Goal: Task Accomplishment & Management: Use online tool/utility

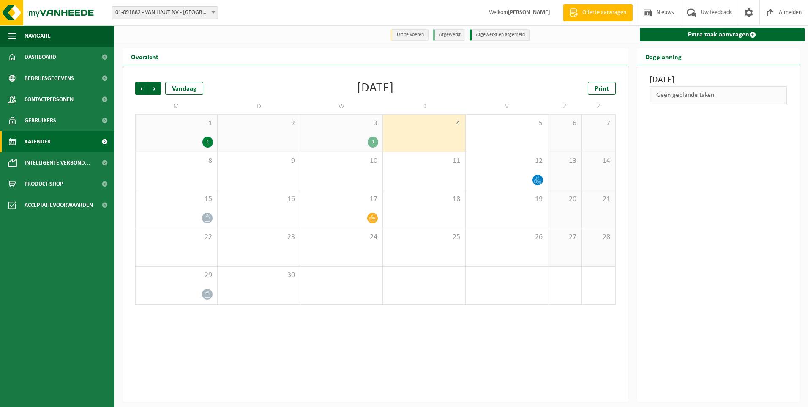
click at [368, 139] on div "1" at bounding box center [373, 142] width 11 height 11
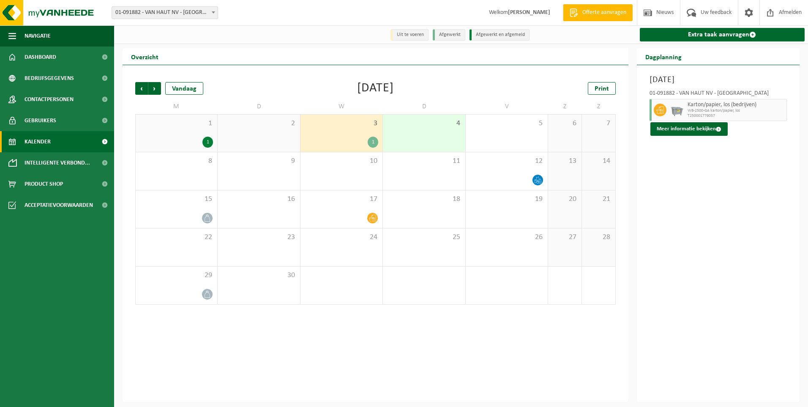
click at [209, 138] on div "1" at bounding box center [207, 142] width 11 height 11
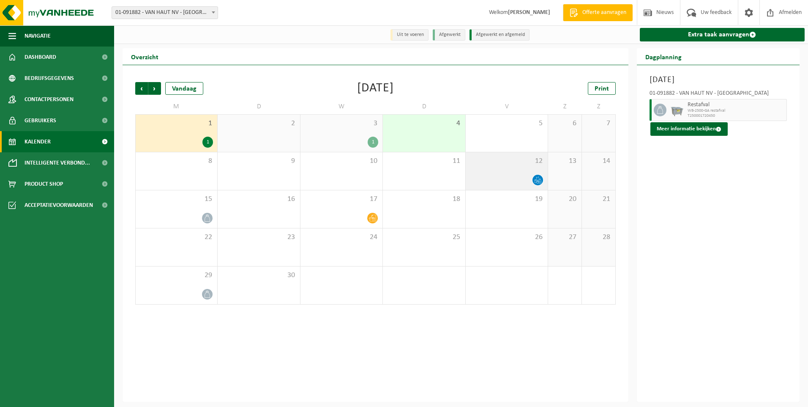
click at [536, 180] on icon at bounding box center [537, 179] width 7 height 7
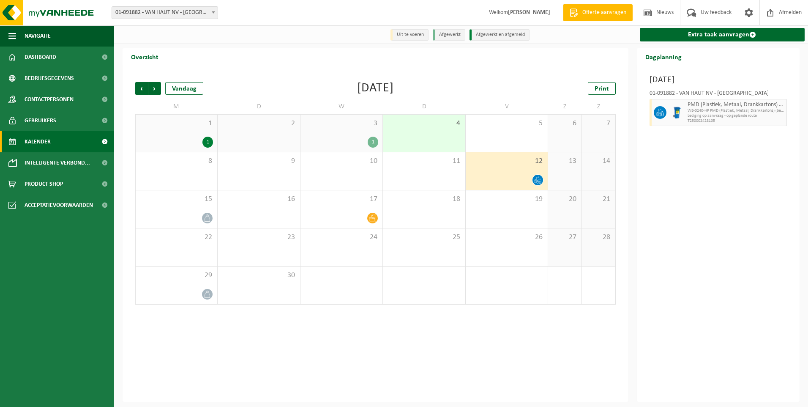
click at [436, 138] on div "4" at bounding box center [424, 133] width 82 height 37
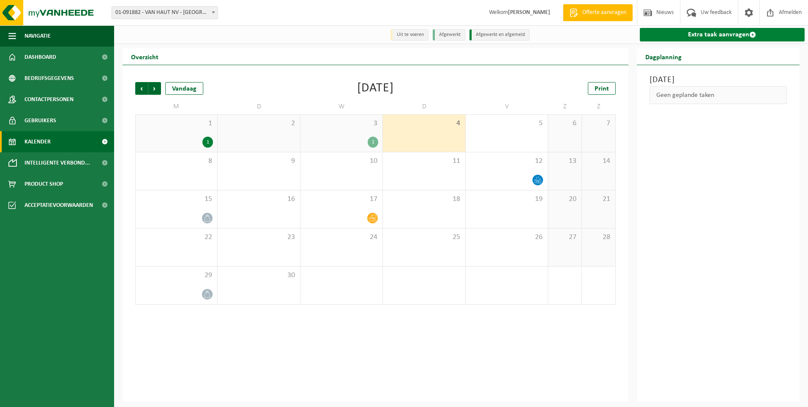
click at [725, 37] on link "Extra taak aanvragen" at bounding box center [722, 35] width 165 height 14
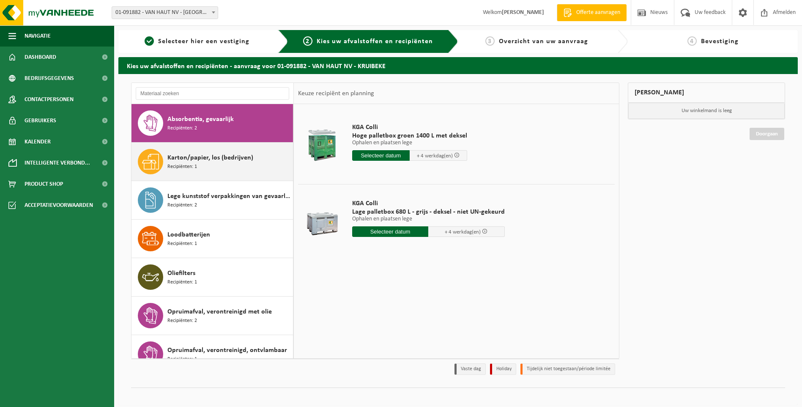
click at [206, 157] on span "Karton/papier, los (bedrijven)" at bounding box center [210, 158] width 86 height 10
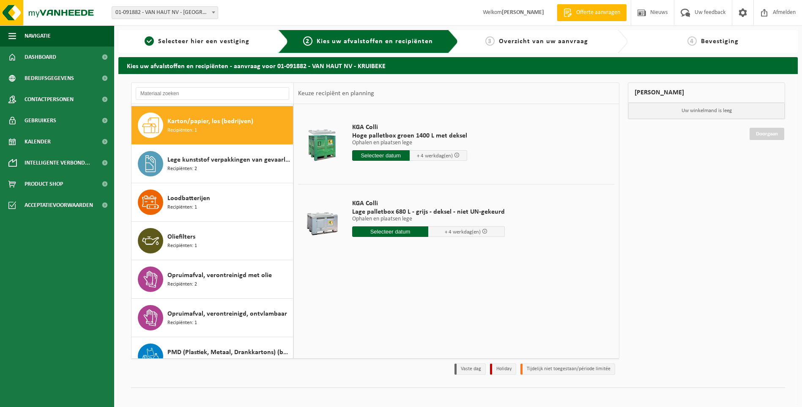
scroll to position [38, 0]
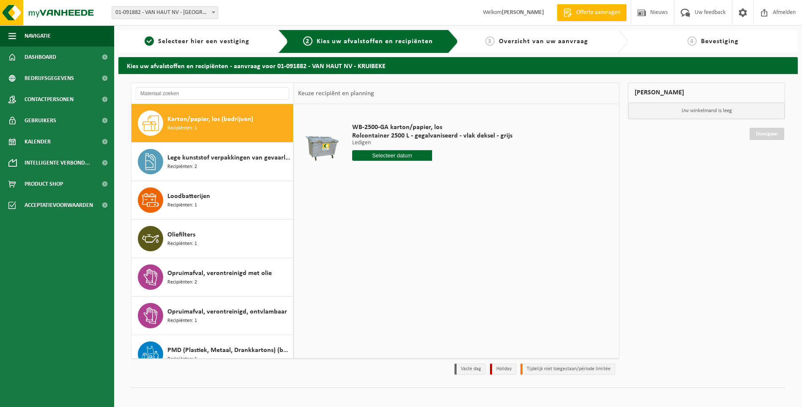
click at [404, 152] on input "text" at bounding box center [392, 155] width 80 height 11
click at [389, 214] on div "10" at bounding box center [389, 217] width 15 height 14
type input "Van 2025-09-10"
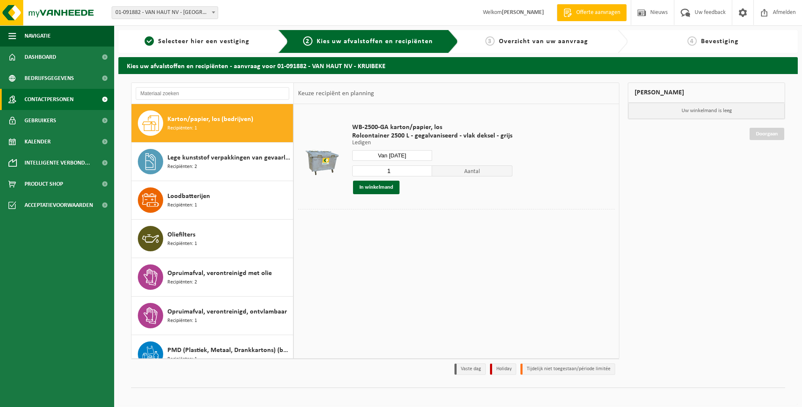
click at [102, 98] on span at bounding box center [104, 99] width 19 height 21
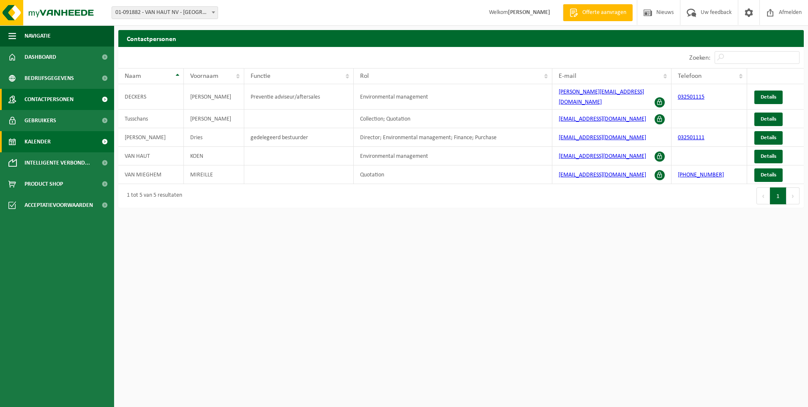
click at [104, 137] on span at bounding box center [104, 141] width 19 height 21
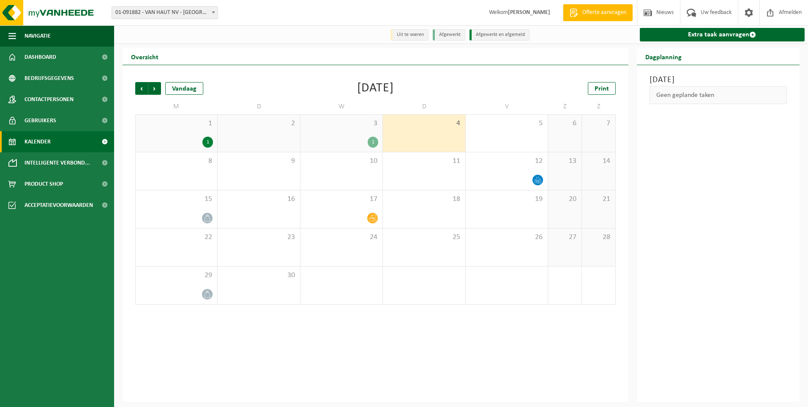
click at [420, 128] on span "4" at bounding box center [424, 123] width 74 height 9
click at [603, 11] on span "Offerte aanvragen" at bounding box center [604, 12] width 48 height 8
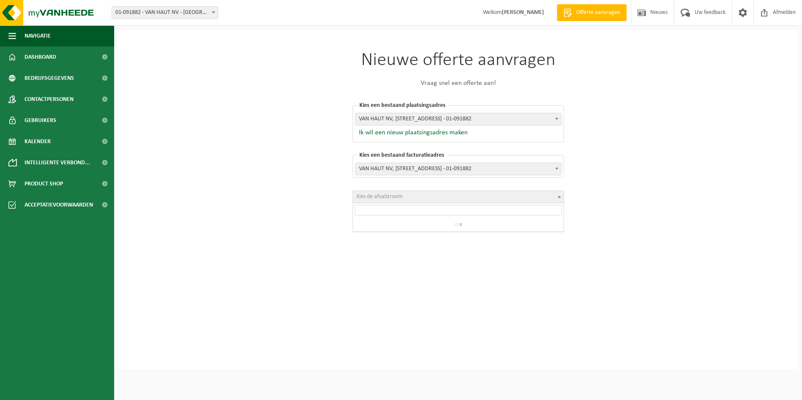
click at [558, 198] on span at bounding box center [559, 196] width 8 height 11
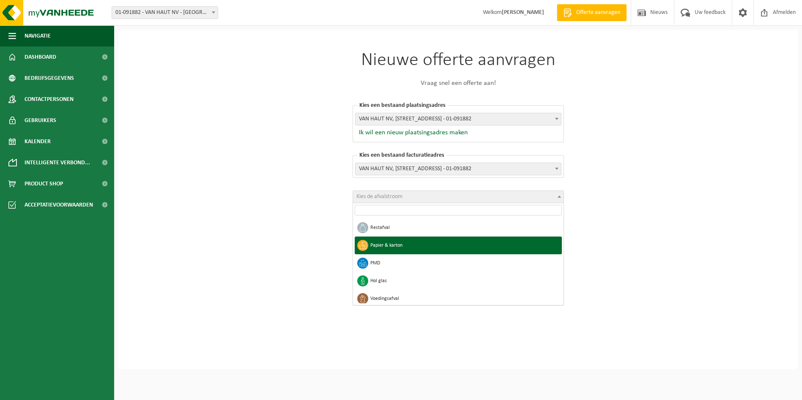
select select "2"
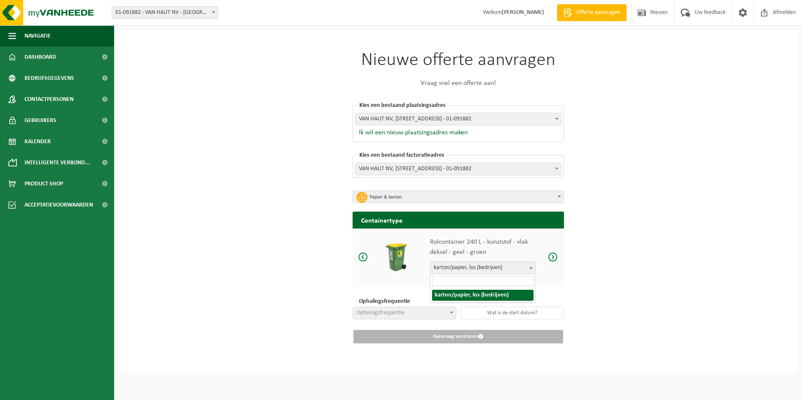
click at [530, 267] on b at bounding box center [530, 268] width 3 height 2
click at [550, 257] on span at bounding box center [553, 257] width 10 height 11
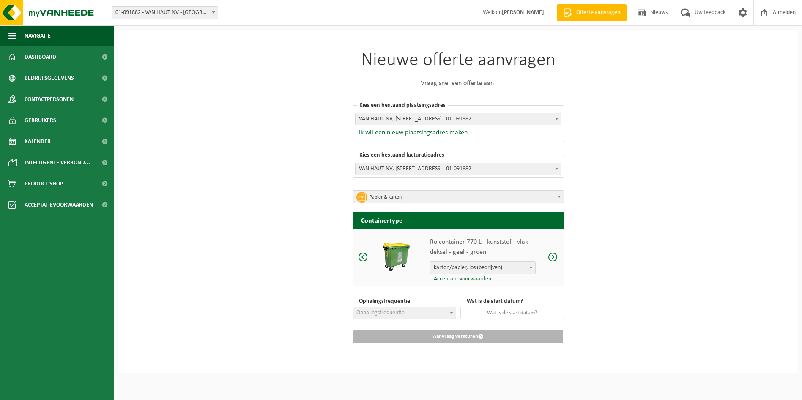
click at [550, 257] on span at bounding box center [553, 257] width 10 height 11
click at [43, 145] on span "Kalender" at bounding box center [38, 141] width 26 height 21
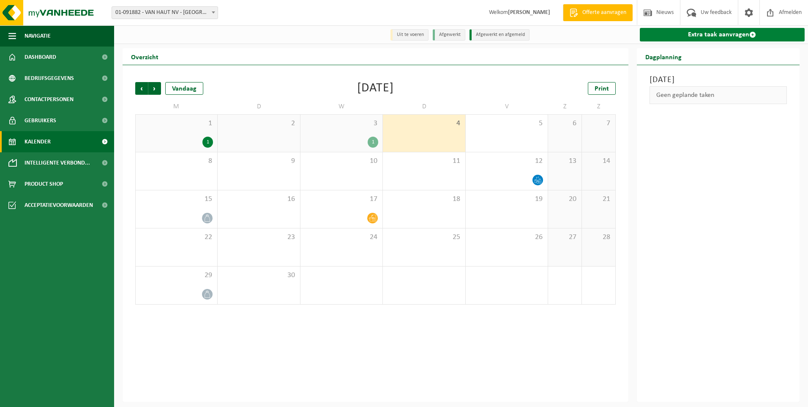
click at [708, 37] on link "Extra taak aanvragen" at bounding box center [722, 35] width 165 height 14
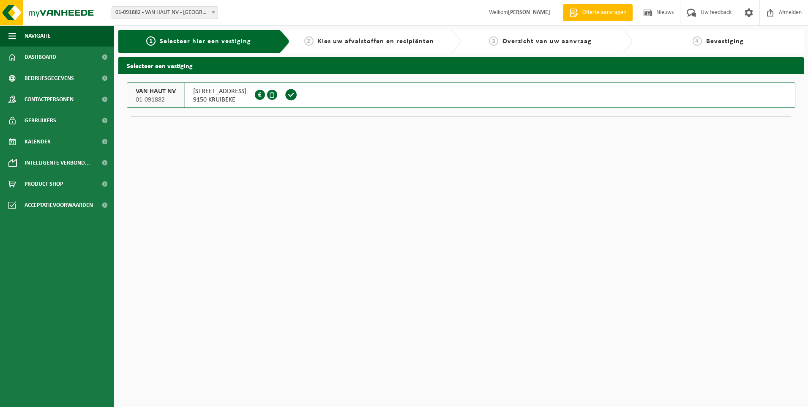
click at [160, 96] on span "01-091882" at bounding box center [156, 100] width 40 height 8
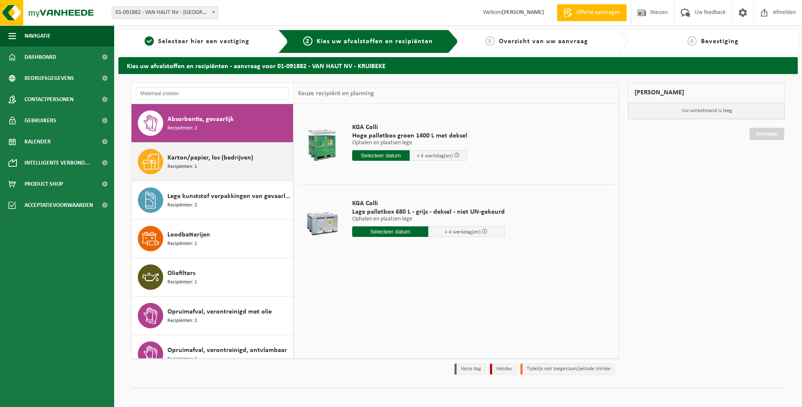
click at [225, 161] on span "Karton/papier, los (bedrijven)" at bounding box center [210, 158] width 86 height 10
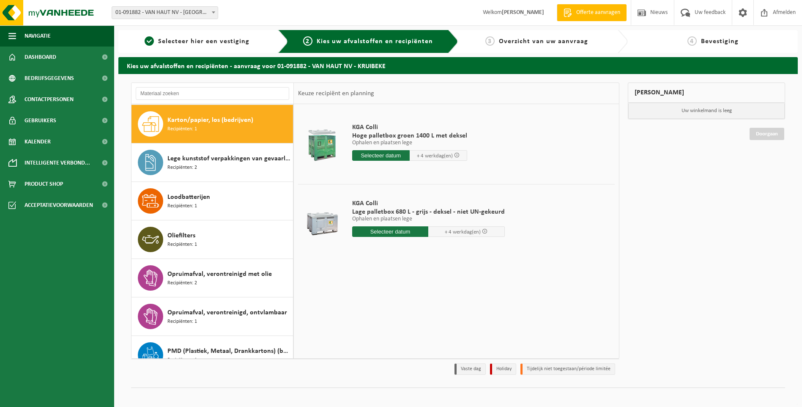
scroll to position [38, 0]
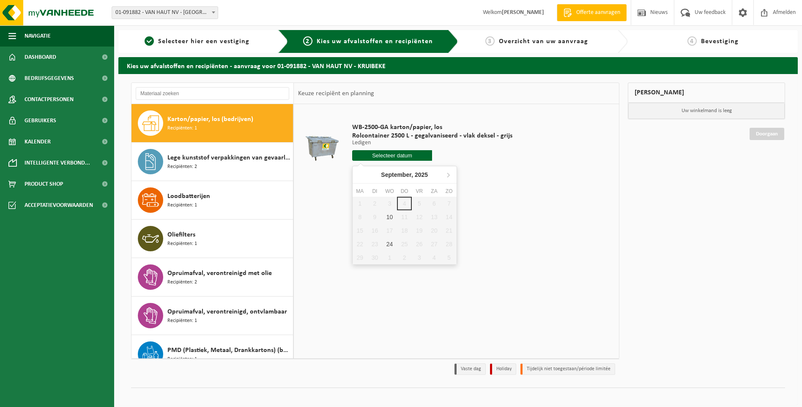
click at [413, 157] on input "text" at bounding box center [392, 155] width 80 height 11
click at [392, 216] on div "10" at bounding box center [389, 217] width 15 height 14
type input "Van [DATE]"
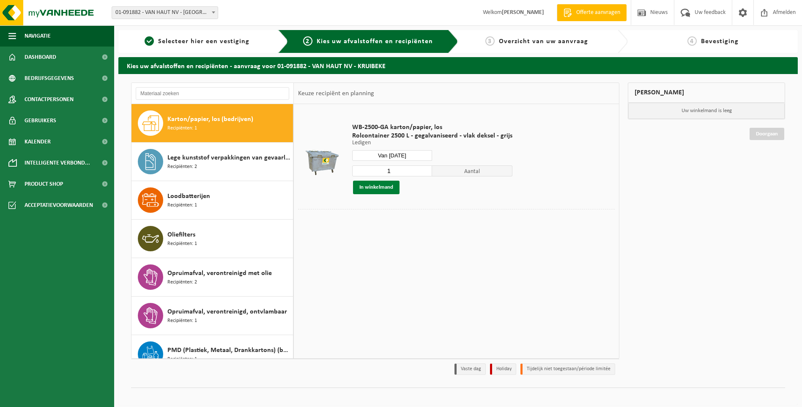
click at [385, 186] on button "In winkelmand" at bounding box center [376, 187] width 46 height 14
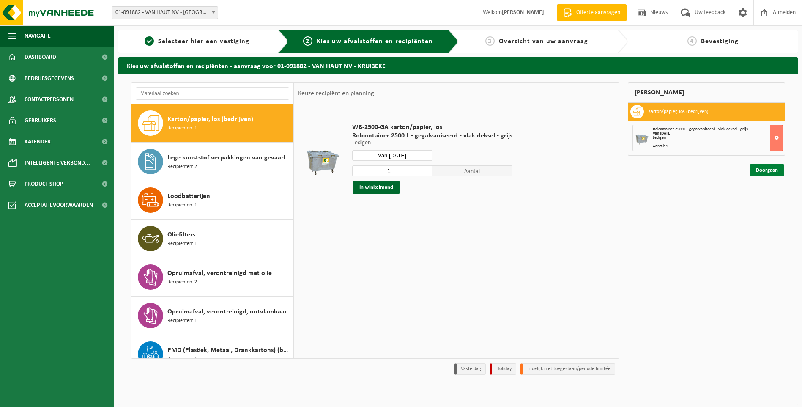
click at [767, 170] on link "Doorgaan" at bounding box center [766, 170] width 35 height 12
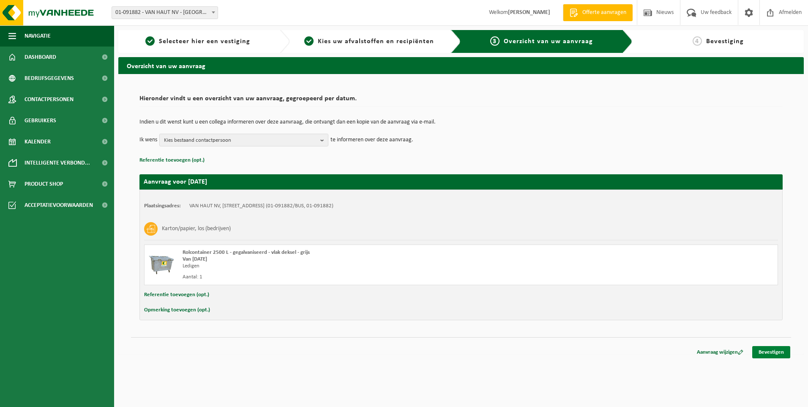
click at [770, 354] on link "Bevestigen" at bounding box center [771, 352] width 38 height 12
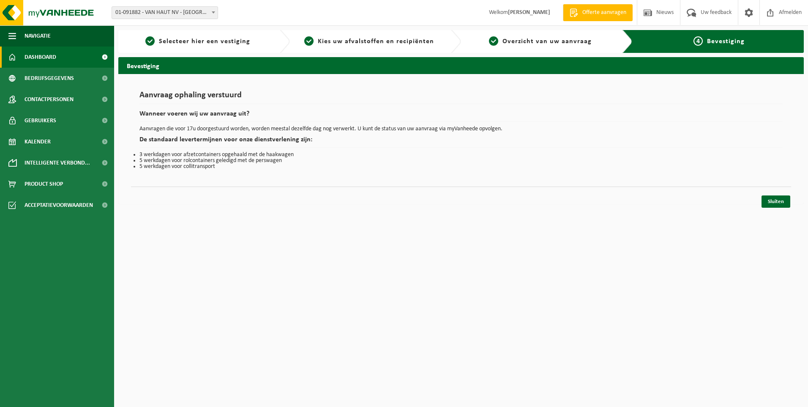
click at [104, 53] on span at bounding box center [104, 56] width 19 height 21
